Goal: Task Accomplishment & Management: Use online tool/utility

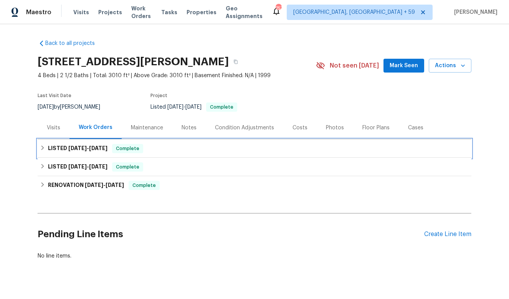
click at [130, 150] on span "Complete" at bounding box center [128, 149] width 30 height 8
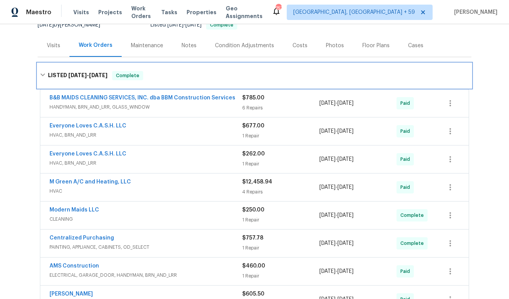
scroll to position [83, 0]
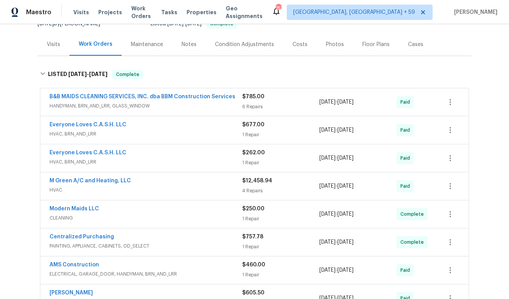
click at [274, 220] on div "1 Repair" at bounding box center [280, 219] width 77 height 8
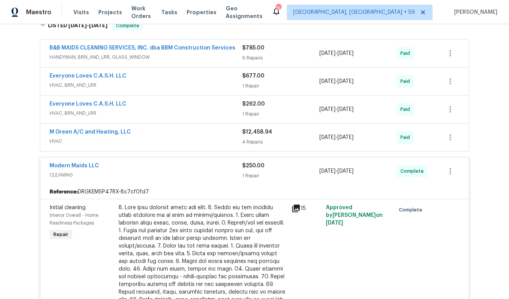
scroll to position [142, 0]
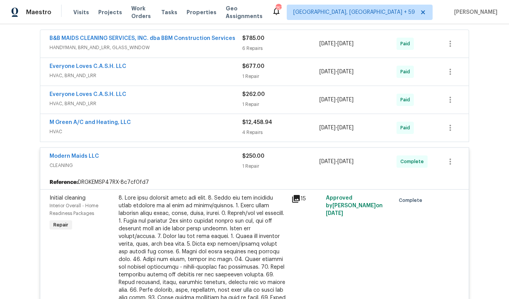
click at [205, 228] on div at bounding box center [203, 278] width 168 height 169
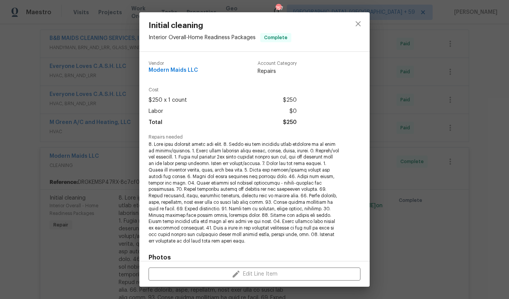
scroll to position [4, 0]
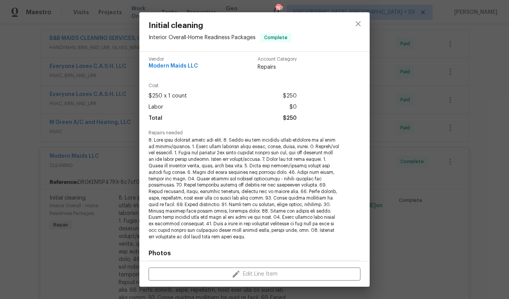
click at [98, 159] on div "Initial cleaning Interior Overall - Home Readiness Packages Complete Vendor Mod…" at bounding box center [254, 149] width 509 height 299
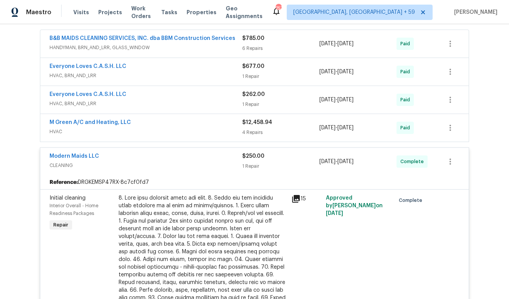
click at [114, 176] on div "Reference: DRGKEMSP47RX-8c7cf0fd7" at bounding box center [254, 183] width 429 height 14
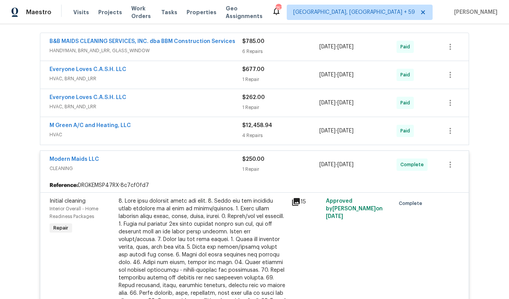
scroll to position [134, 0]
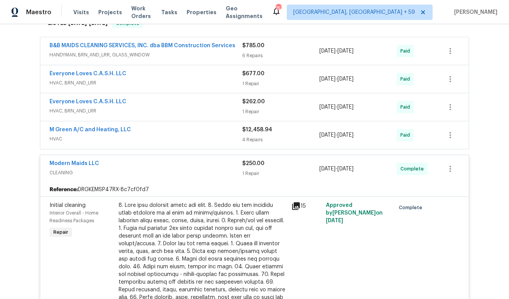
click at [296, 207] on icon at bounding box center [296, 206] width 9 height 9
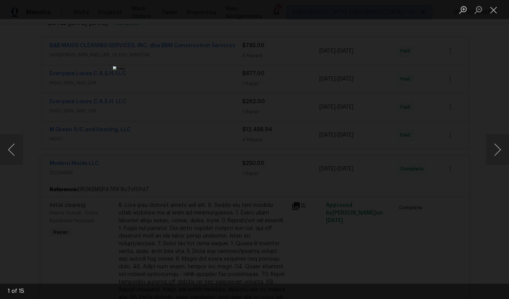
click at [489, 165] on div "Lightbox" at bounding box center [254, 149] width 509 height 299
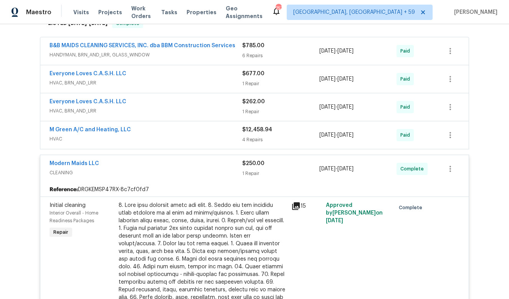
click at [297, 205] on icon at bounding box center [296, 206] width 8 height 8
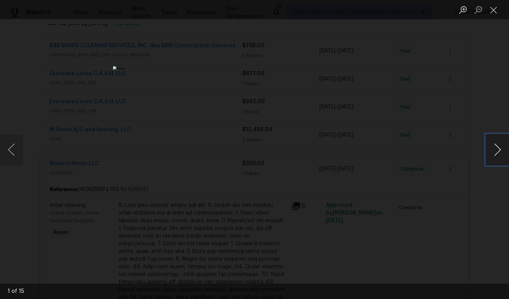
click at [502, 151] on button "Next image" at bounding box center [497, 149] width 23 height 31
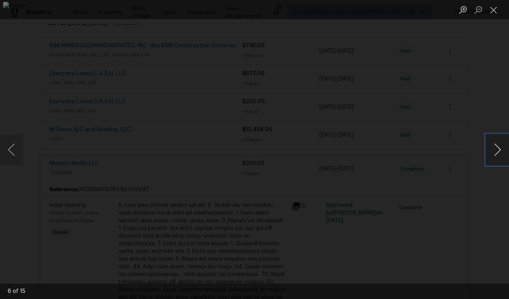
click at [502, 151] on button "Next image" at bounding box center [497, 149] width 23 height 31
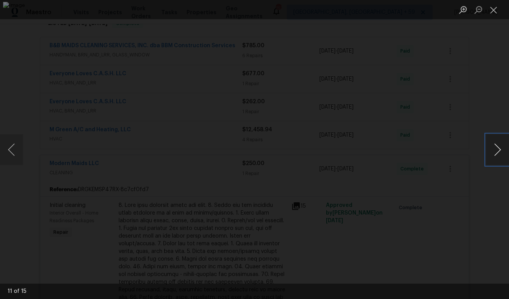
click at [502, 151] on button "Next image" at bounding box center [497, 149] width 23 height 31
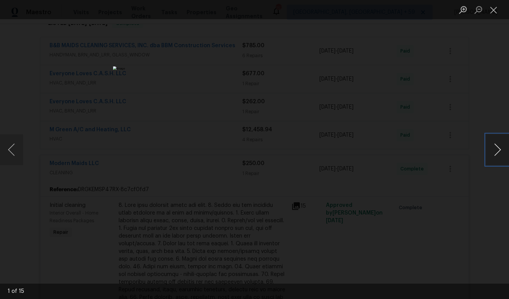
click at [502, 151] on button "Next image" at bounding box center [497, 149] width 23 height 31
click at [493, 9] on button "Close lightbox" at bounding box center [493, 9] width 15 height 13
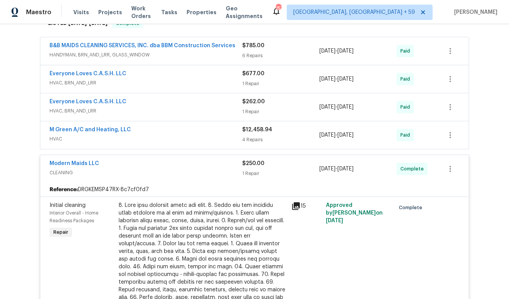
click at [285, 111] on div "1 Repair" at bounding box center [280, 112] width 77 height 8
